Goal: Browse casually

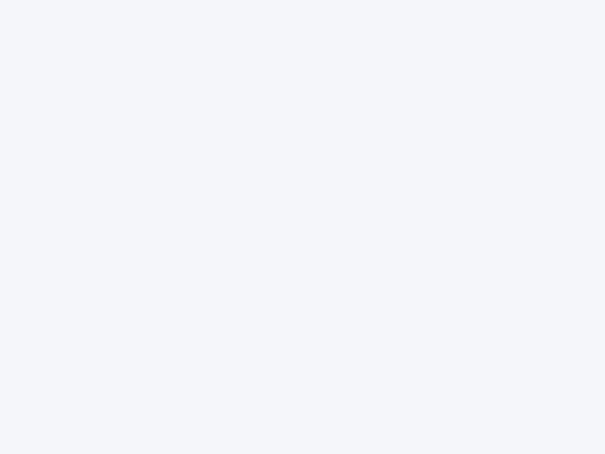
click at [303, 227] on div at bounding box center [302, 227] width 605 height 454
